Goal: Task Accomplishment & Management: Use online tool/utility

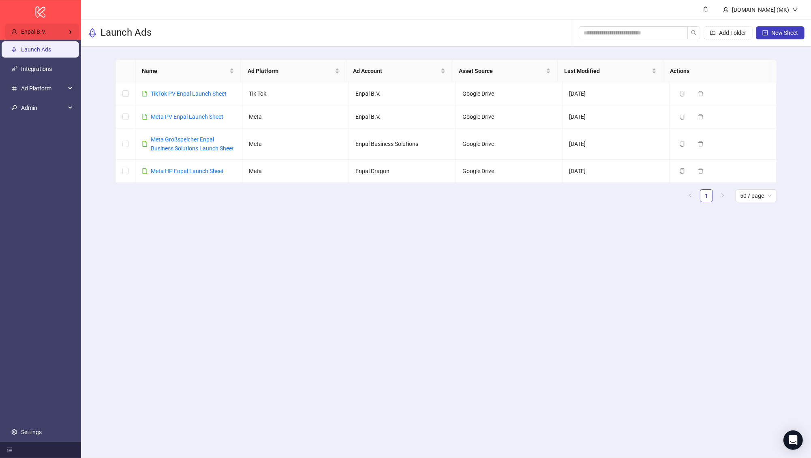
click at [59, 34] on div "Enpal B.V." at bounding box center [42, 32] width 74 height 16
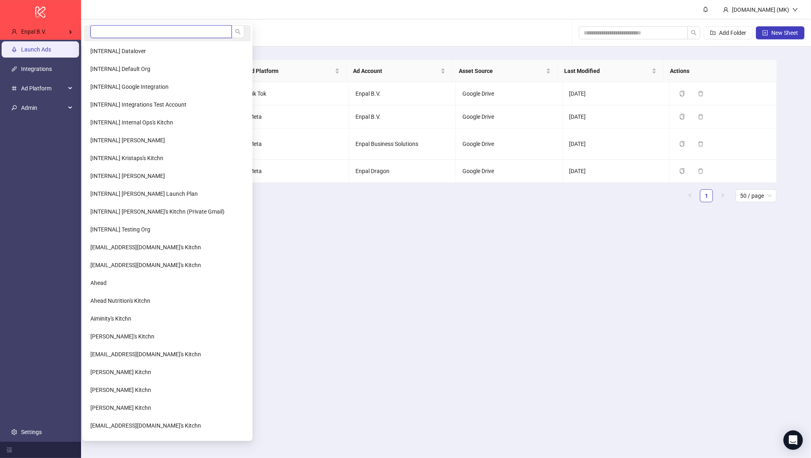
click at [96, 32] on input "search" at bounding box center [160, 31] width 141 height 13
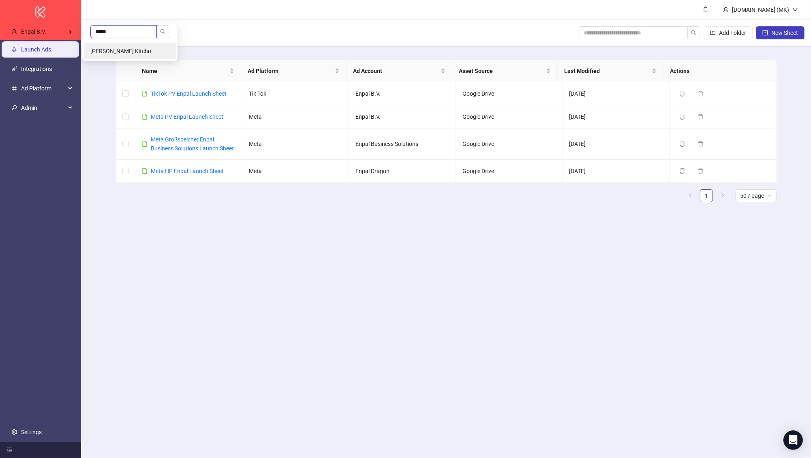
type input "*****"
click at [105, 43] on li "Mehdi Rachidi's Kitchn" at bounding box center [130, 51] width 92 height 16
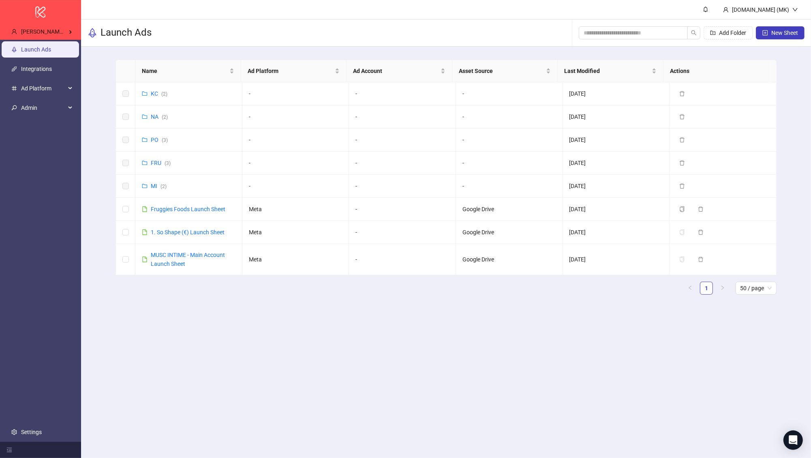
click at [62, 416] on ul "Launch Ads Integrations Ad Platform Admin Settings" at bounding box center [40, 241] width 81 height 402
click at [42, 429] on link "Settings" at bounding box center [31, 432] width 21 height 6
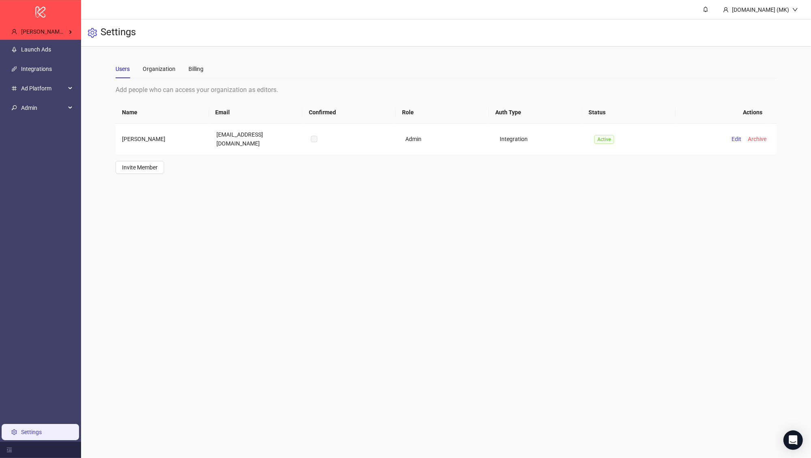
click at [209, 75] on div "Users Organization Billing" at bounding box center [446, 69] width 661 height 19
click at [200, 73] on div "Billing" at bounding box center [196, 69] width 15 height 19
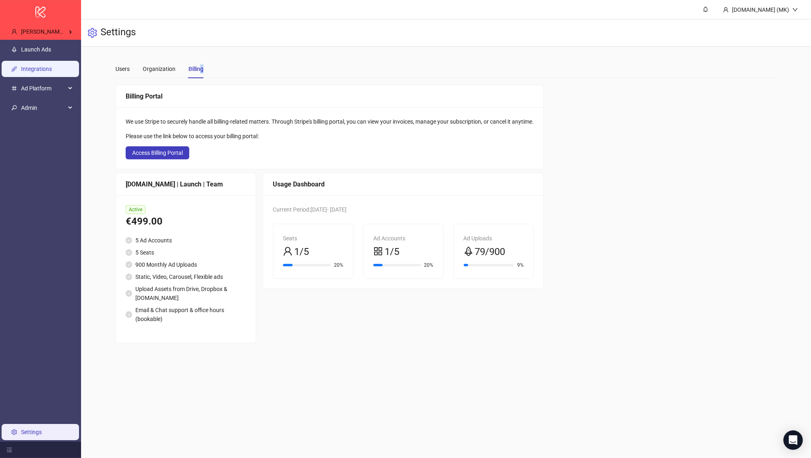
click at [47, 67] on link "Integrations" at bounding box center [36, 69] width 31 height 6
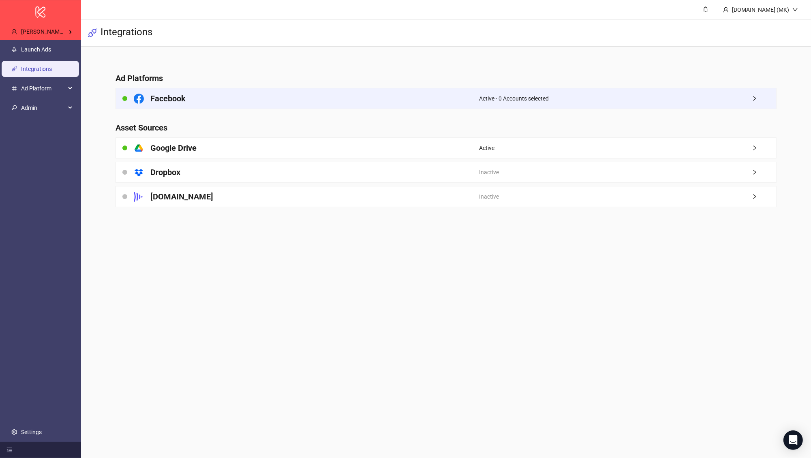
click at [241, 98] on div "Facebook" at bounding box center [297, 98] width 363 height 20
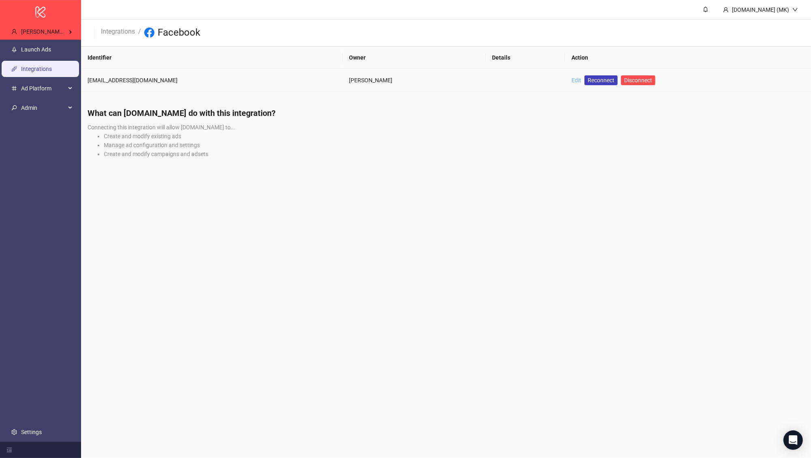
click at [572, 79] on link "Edit" at bounding box center [577, 80] width 10 height 6
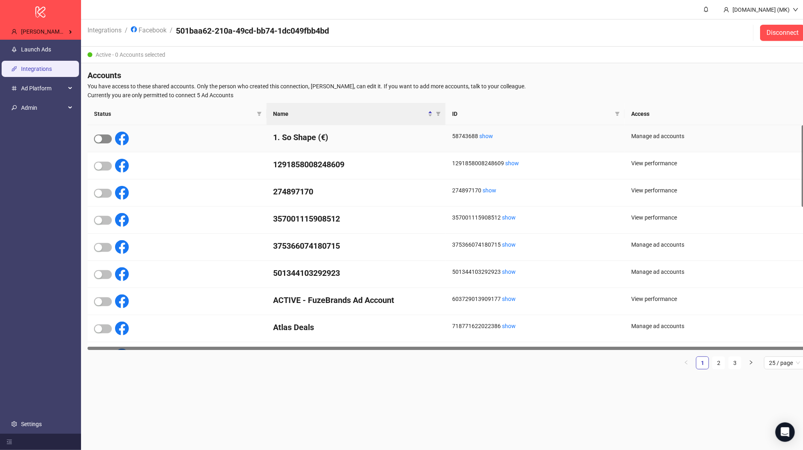
click at [100, 139] on div "button" at bounding box center [98, 138] width 7 height 7
click at [105, 164] on span "button" at bounding box center [103, 166] width 18 height 9
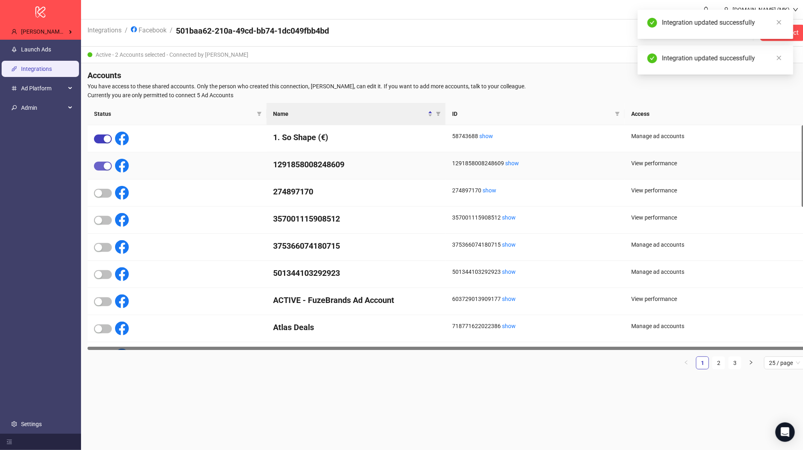
click at [105, 164] on div "button" at bounding box center [107, 166] width 7 height 7
click at [104, 145] on div at bounding box center [111, 139] width 35 height 14
click at [104, 140] on div "button" at bounding box center [107, 138] width 7 height 7
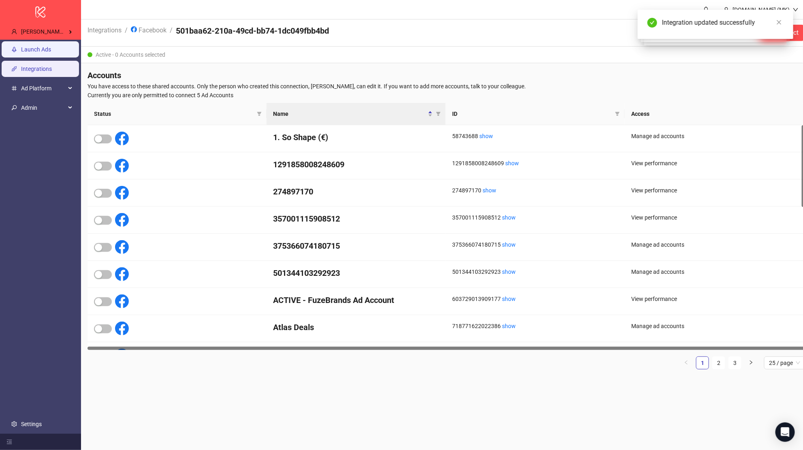
click at [51, 50] on link "Launch Ads" at bounding box center [36, 49] width 30 height 6
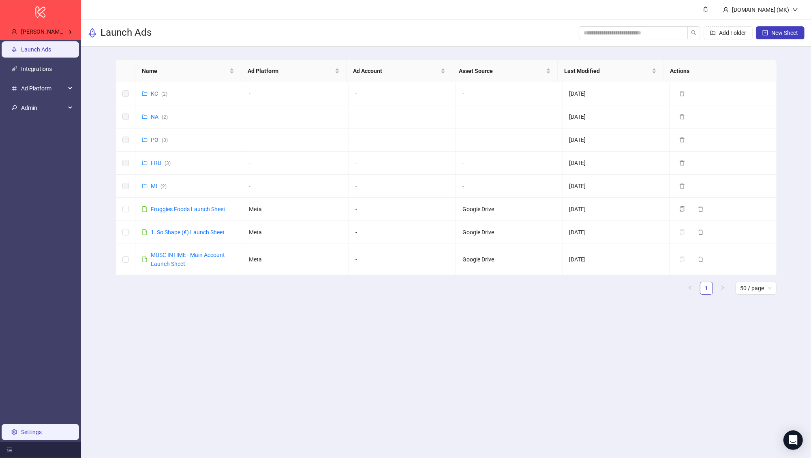
click at [42, 429] on link "Settings" at bounding box center [31, 432] width 21 height 6
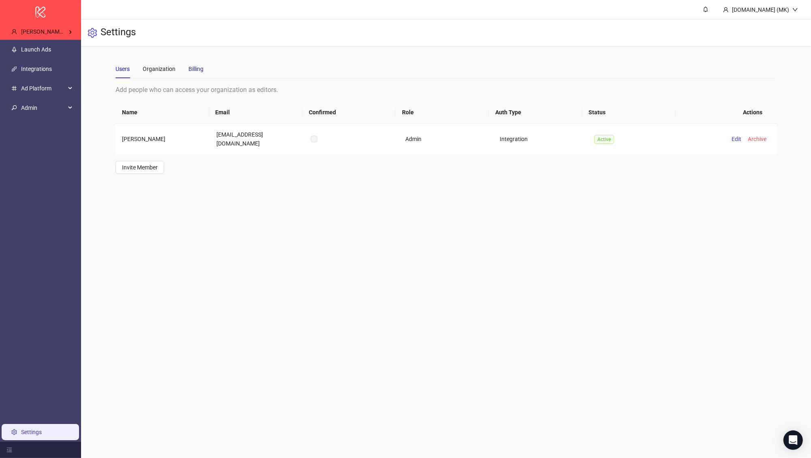
click at [199, 64] on div "Billing" at bounding box center [196, 68] width 15 height 9
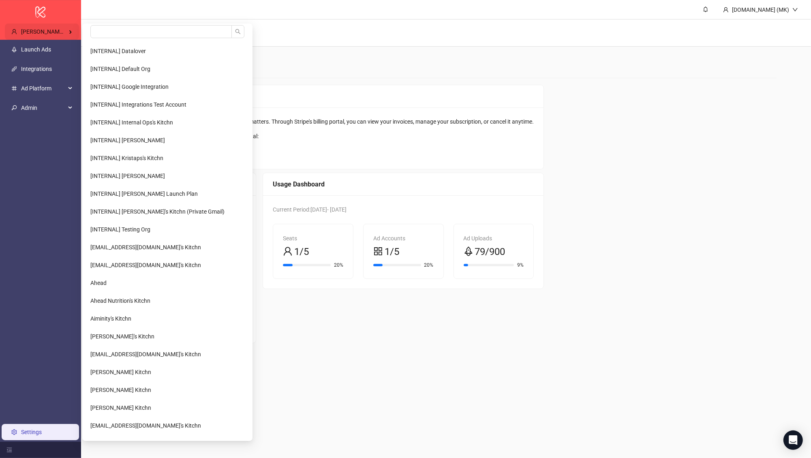
click at [52, 29] on span "Mehdi Rachidi's Kitchn" at bounding box center [51, 31] width 61 height 6
click at [96, 28] on input "search" at bounding box center [160, 31] width 141 height 13
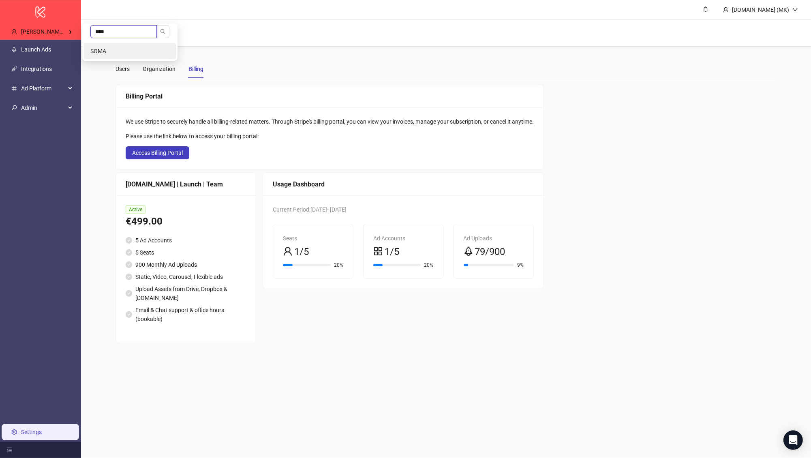
type input "****"
click at [96, 45] on li "SOMA" at bounding box center [130, 51] width 92 height 16
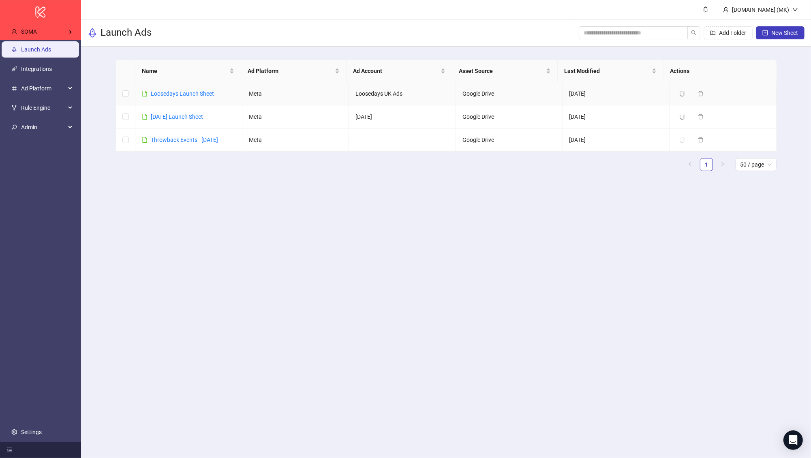
click at [203, 98] on td "Loosedays Launch Sheet" at bounding box center [188, 93] width 107 height 23
click at [202, 92] on link "Loosedays Launch Sheet" at bounding box center [182, 93] width 63 height 6
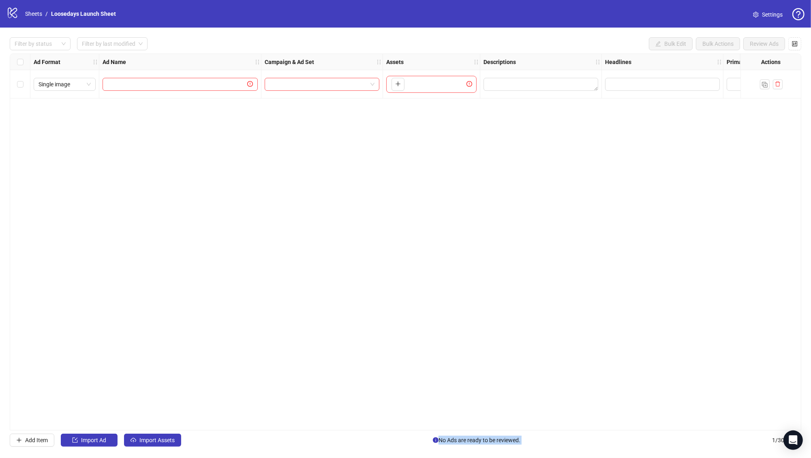
drag, startPoint x: 333, startPoint y: 427, endPoint x: 743, endPoint y: 437, distance: 409.6
click at [743, 437] on div "Filter by status Filter by last modified Bulk Edit Bulk Actions Review Ads Ad F…" at bounding box center [405, 242] width 811 height 429
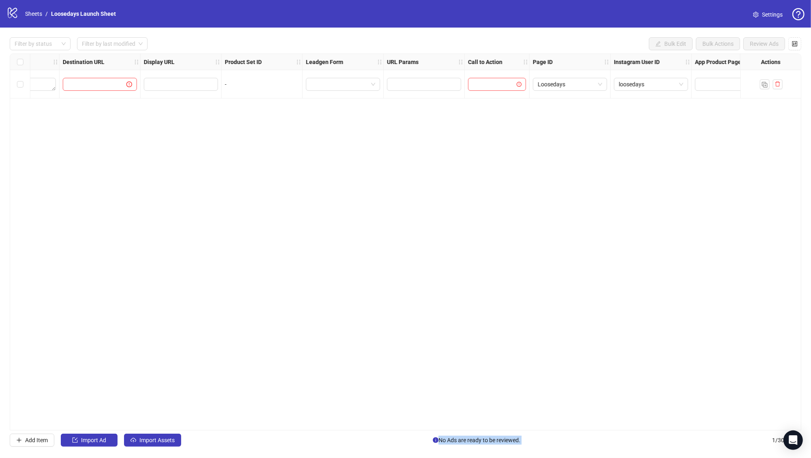
scroll to position [0, 778]
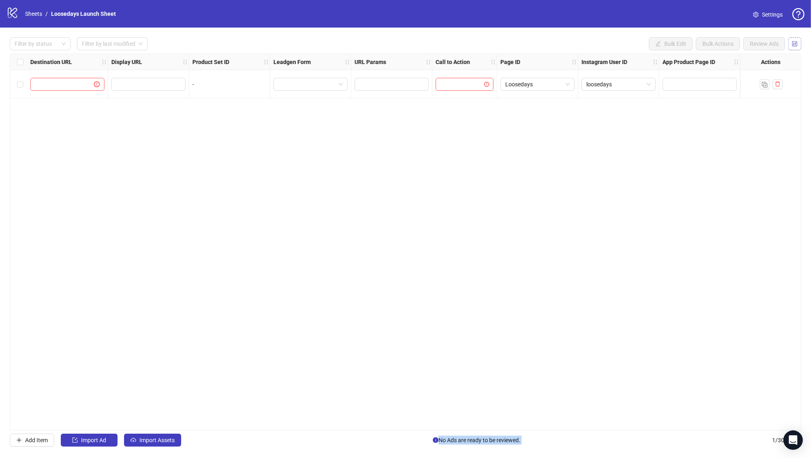
click at [793, 43] on icon "control" at bounding box center [795, 44] width 6 height 6
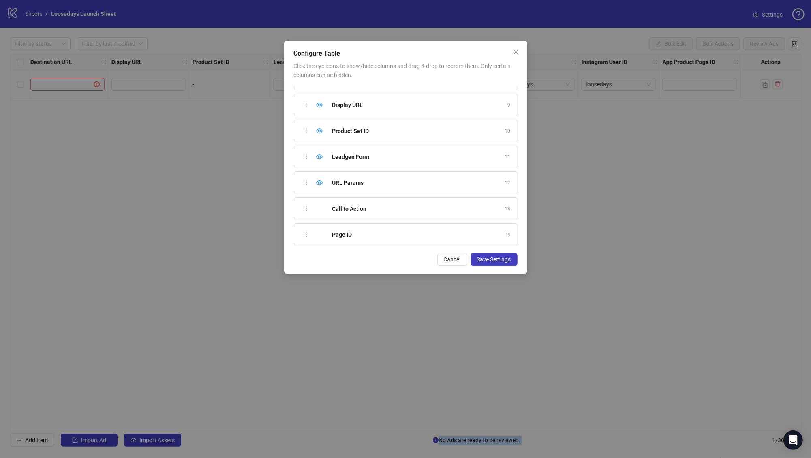
scroll to position [325, 0]
click at [317, 210] on icon "eye-invisible" at bounding box center [319, 213] width 6 height 6
click at [321, 236] on icon "eye-invisible" at bounding box center [319, 239] width 6 height 6
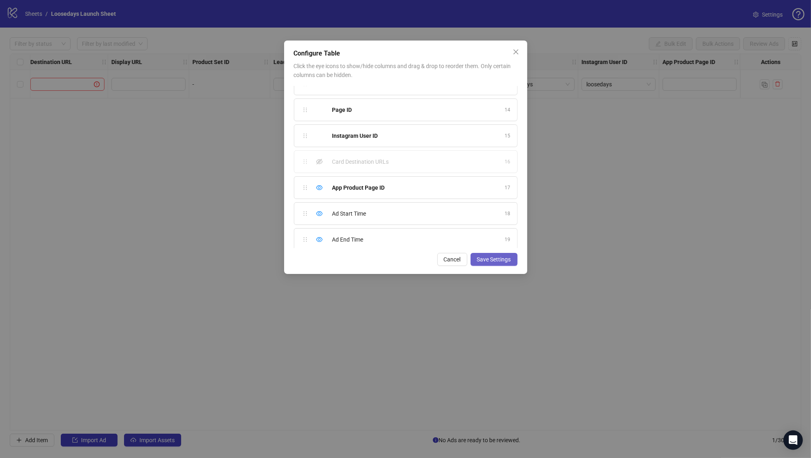
click at [507, 258] on span "Save Settings" at bounding box center [494, 259] width 34 height 6
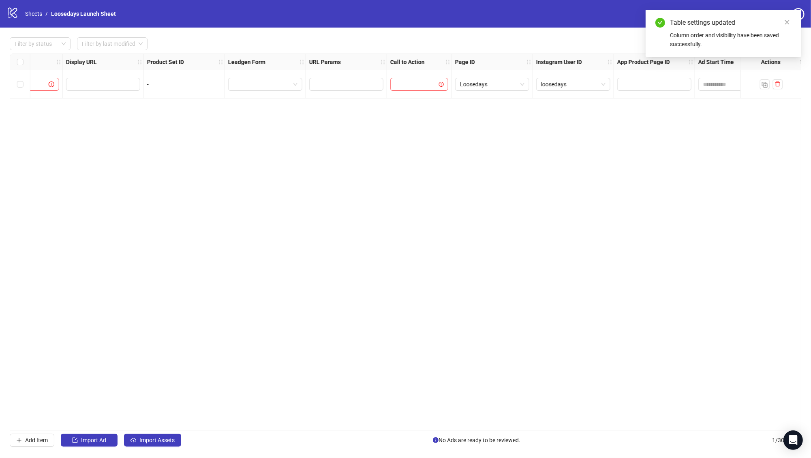
scroll to position [0, 940]
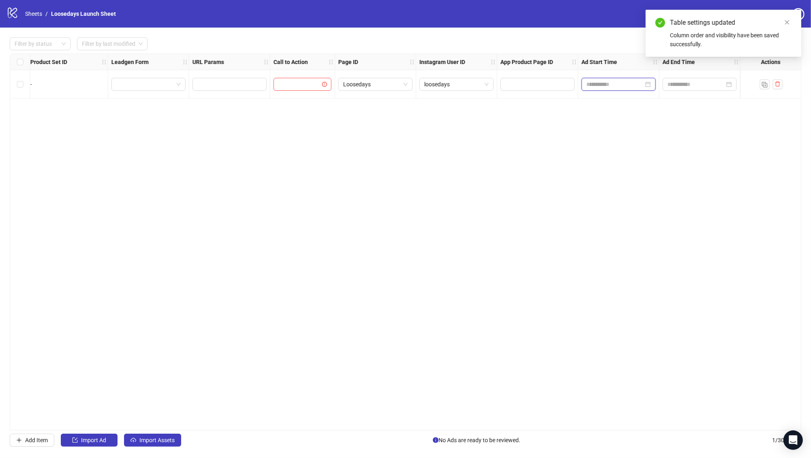
click at [617, 80] on input at bounding box center [615, 84] width 57 height 9
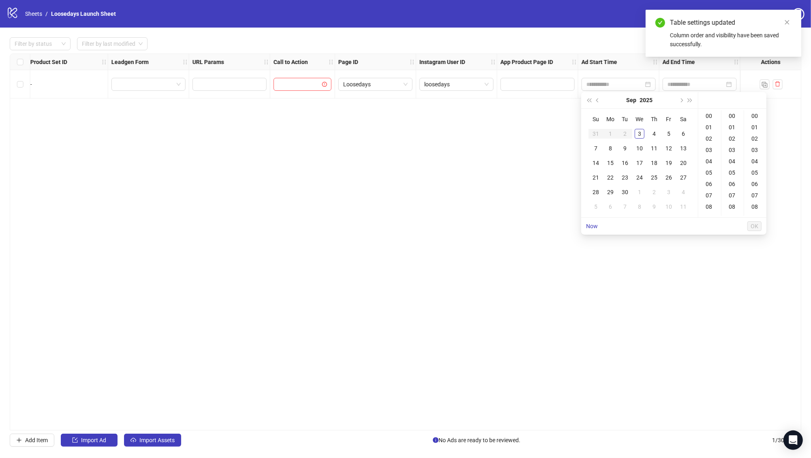
click at [515, 133] on div "Ad Format Ad Name Campaign & Ad Set Assets Descriptions Headlines Primary Texts…" at bounding box center [406, 242] width 792 height 377
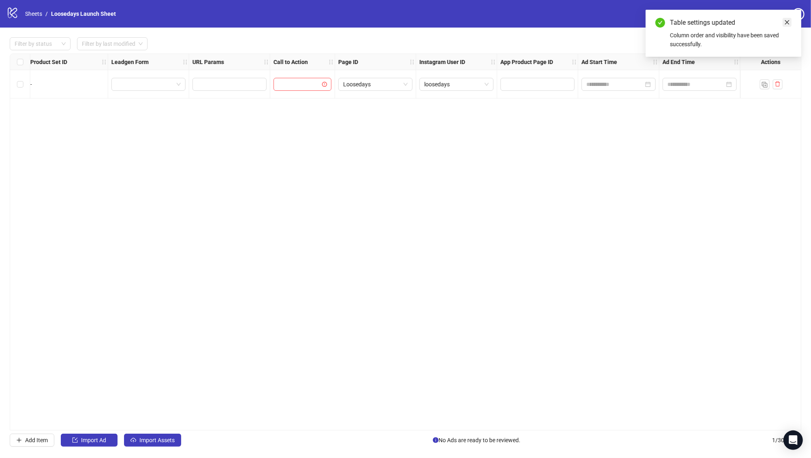
click at [791, 18] on link "Close" at bounding box center [787, 22] width 9 height 9
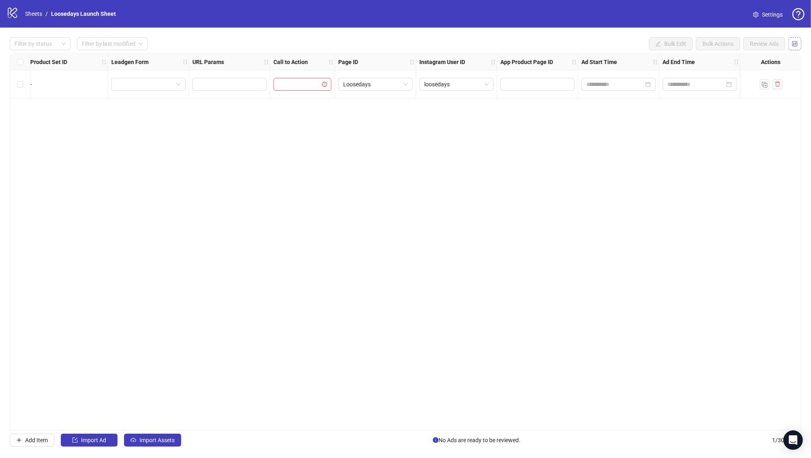
click at [794, 44] on icon "control" at bounding box center [795, 43] width 5 height 5
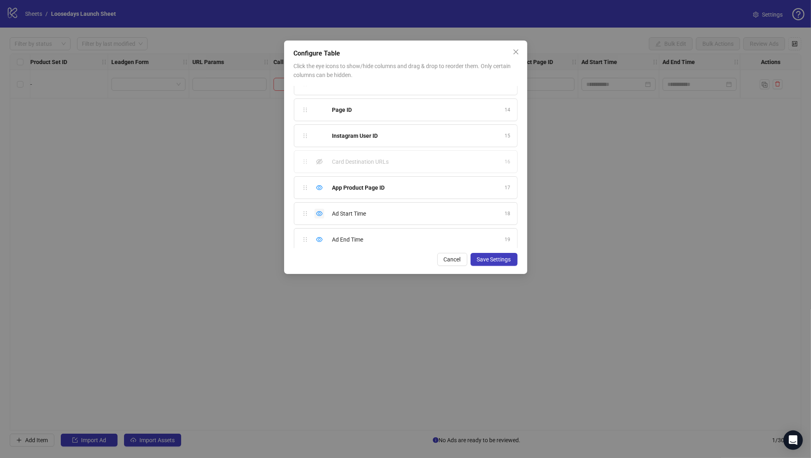
click at [323, 209] on div "Hide column" at bounding box center [320, 214] width 10 height 10
click at [320, 236] on icon "eye" at bounding box center [319, 239] width 6 height 6
click at [507, 258] on span "Save Settings" at bounding box center [494, 259] width 34 height 6
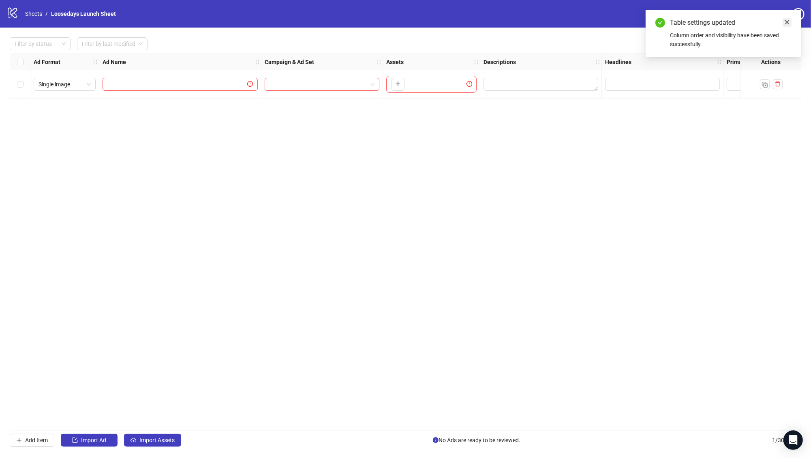
click at [787, 22] on icon "close" at bounding box center [787, 22] width 4 height 4
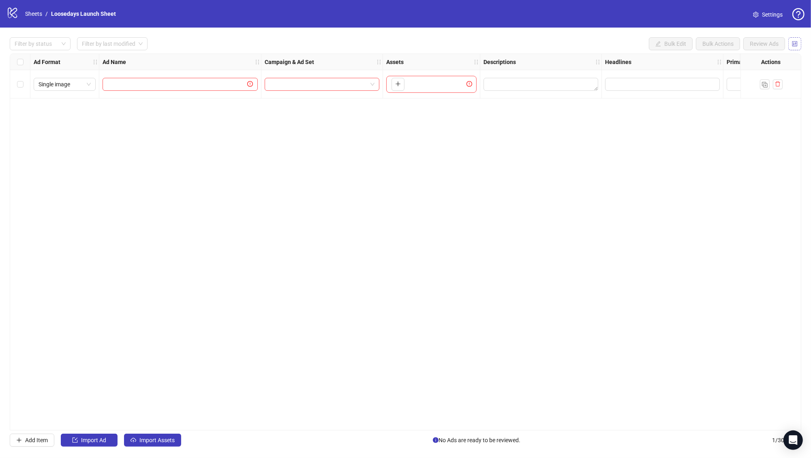
click at [797, 41] on icon "control" at bounding box center [795, 43] width 5 height 5
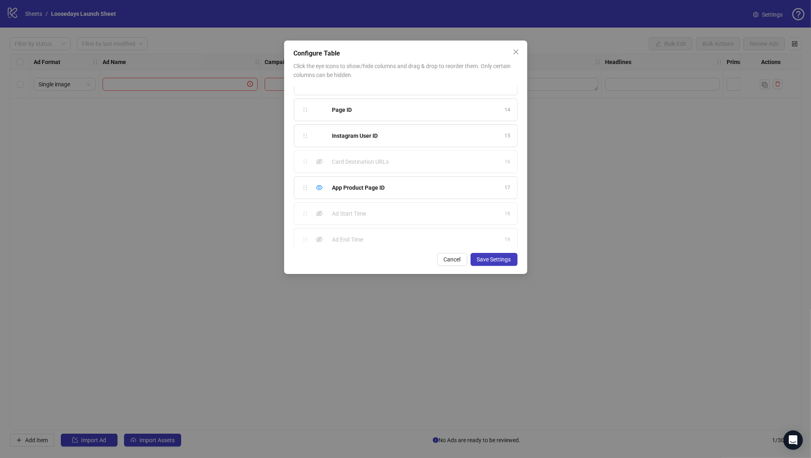
drag, startPoint x: 517, startPoint y: 50, endPoint x: 543, endPoint y: 51, distance: 25.9
click at [517, 50] on icon "close" at bounding box center [515, 51] width 5 height 5
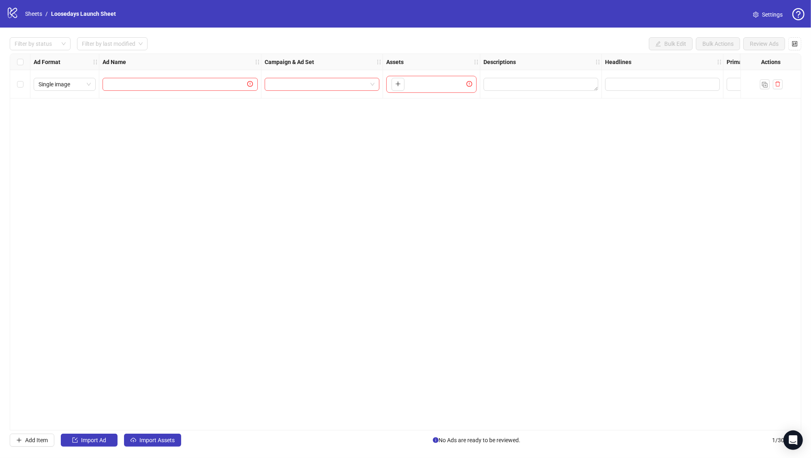
click at [20, 9] on div "logo/logo-mobile Sheets / Loosedays Launch Sheet" at bounding box center [62, 13] width 113 height 15
click at [45, 13] on ol "Sheets / Loosedays Launch Sheet" at bounding box center [70, 13] width 91 height 9
click at [35, 15] on link "Sheets" at bounding box center [34, 13] width 20 height 9
